Goal: Information Seeking & Learning: Learn about a topic

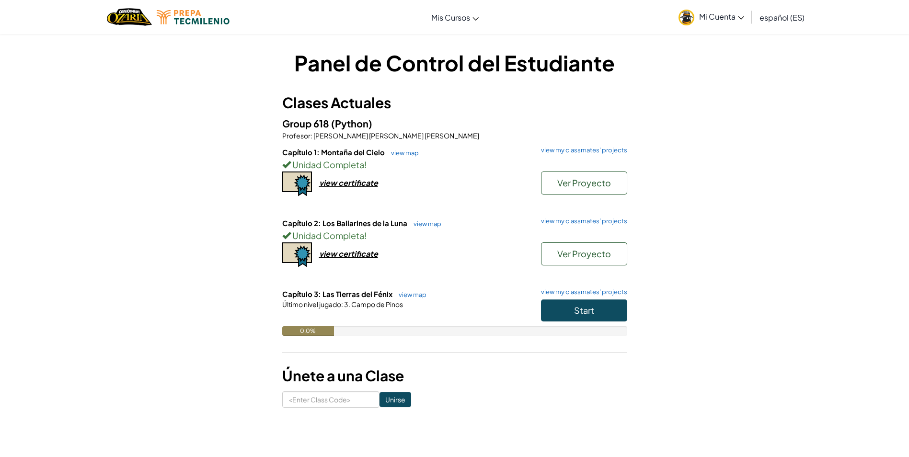
click at [572, 322] on div "Start" at bounding box center [579, 312] width 96 height 27
click at [572, 314] on button "Start" at bounding box center [584, 310] width 86 height 22
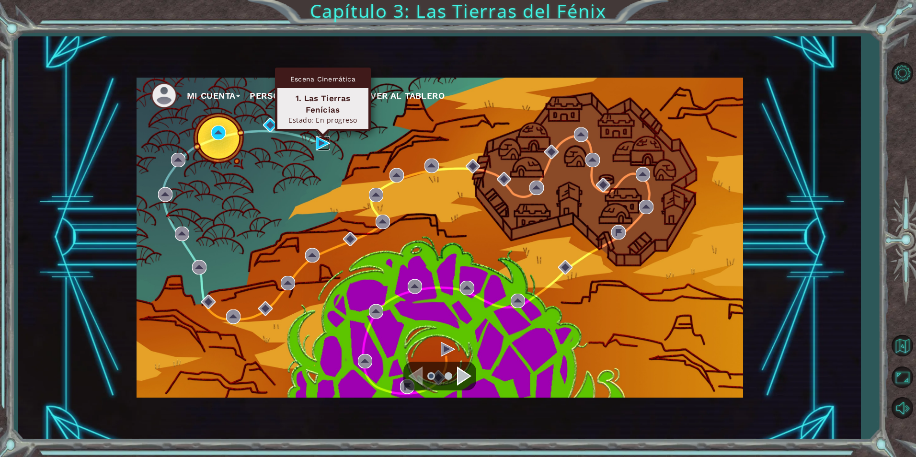
click at [326, 149] on img at bounding box center [323, 143] width 14 height 14
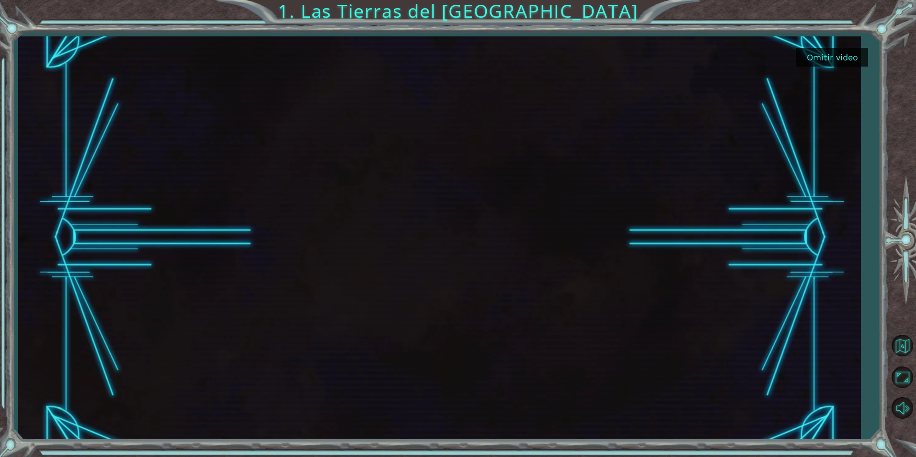
click at [820, 57] on button "Omitir video" at bounding box center [832, 57] width 72 height 19
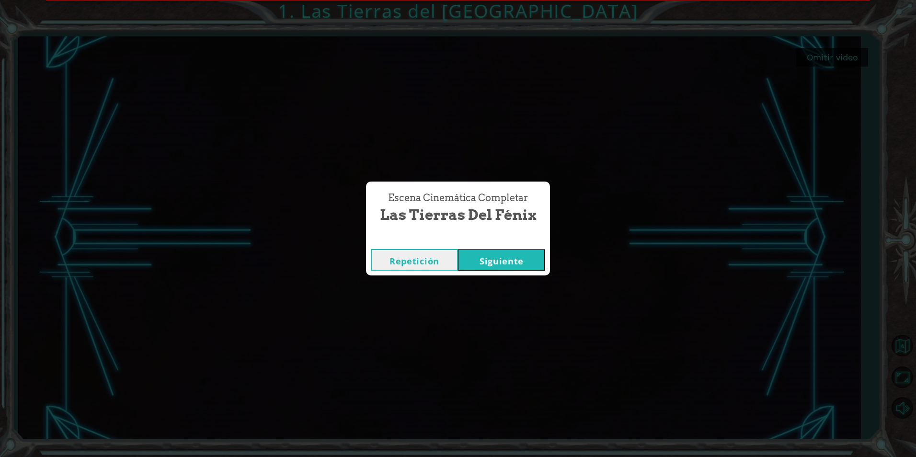
click at [493, 259] on button "Siguiente" at bounding box center [501, 260] width 87 height 22
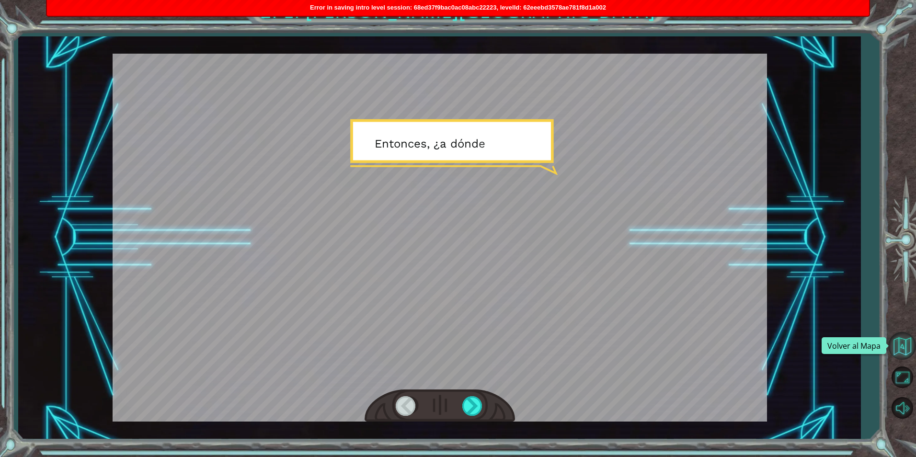
click at [905, 343] on button "Volver al Mapa" at bounding box center [902, 346] width 28 height 28
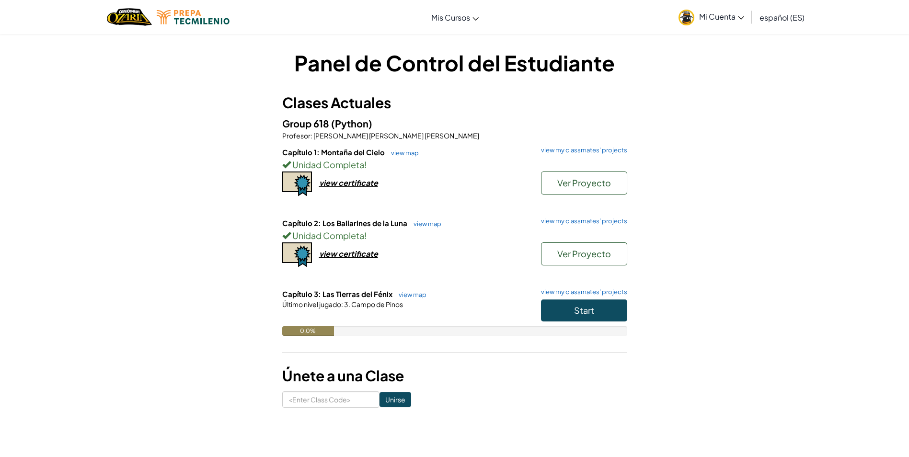
click at [720, 24] on link "Mi Cuenta" at bounding box center [711, 17] width 75 height 30
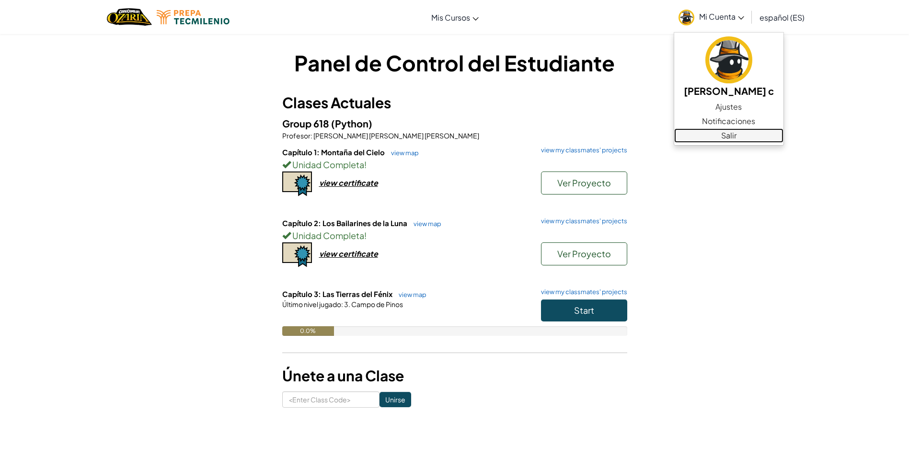
click at [713, 137] on link "Salir" at bounding box center [728, 135] width 109 height 14
